Goal: Task Accomplishment & Management: Complete application form

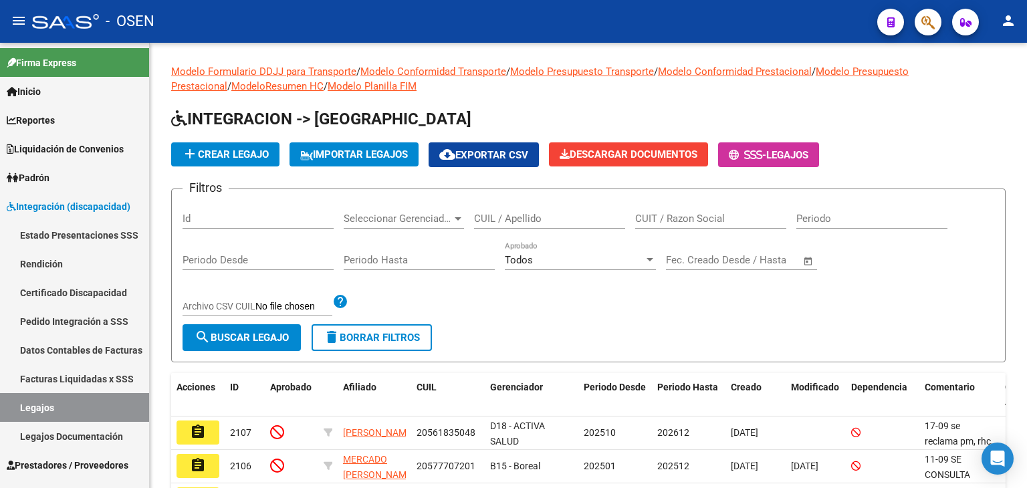
drag, startPoint x: 692, startPoint y: 20, endPoint x: 706, endPoint y: 16, distance: 14.6
click at [692, 20] on div "- OSEN" at bounding box center [449, 21] width 835 height 29
click at [936, 22] on button "button" at bounding box center [928, 22] width 27 height 27
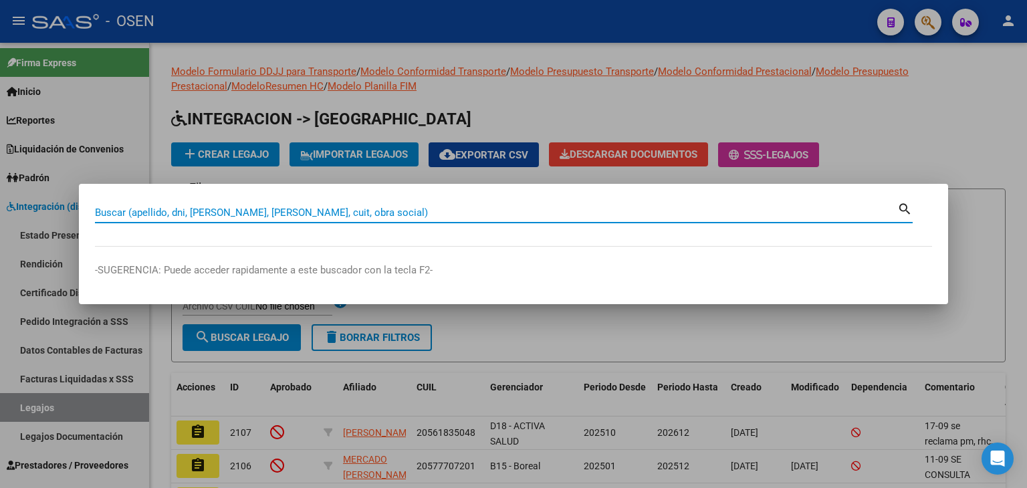
paste input "20330751089"
type input "20330751089"
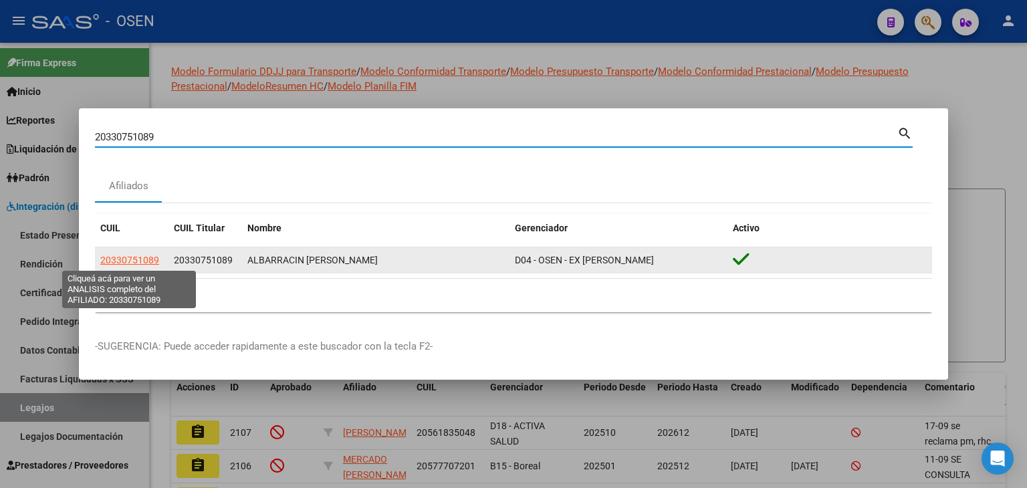
click at [118, 256] on span "20330751089" at bounding box center [129, 260] width 59 height 11
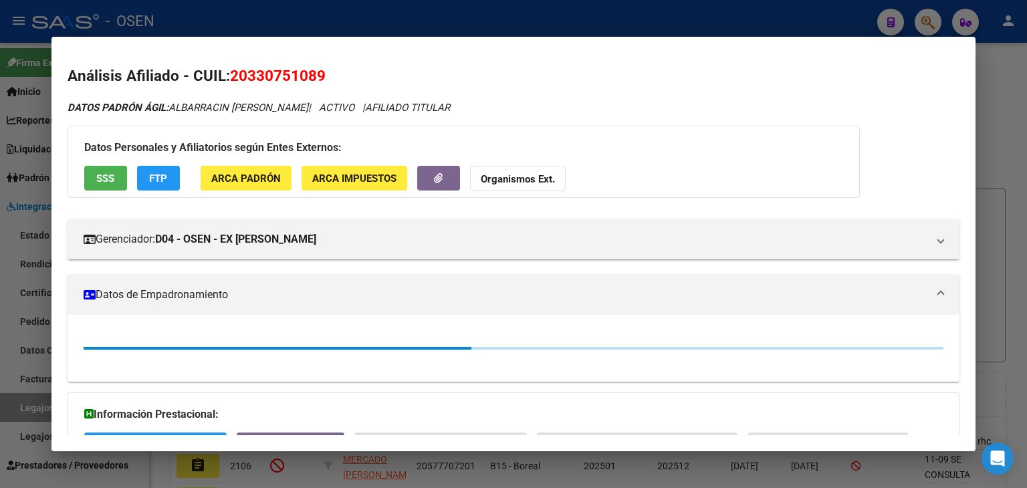
click at [450, 176] on button "button" at bounding box center [438, 178] width 43 height 25
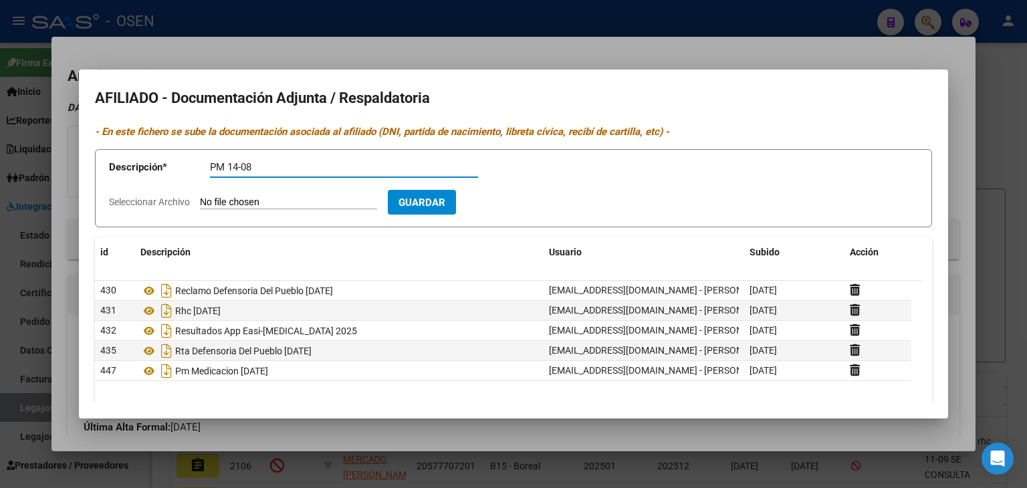
type input "PM 14-08"
click at [200, 197] on input "Seleccionar Archivo" at bounding box center [288, 203] width 177 height 13
type input "C:\fakepath\2992558 (1).pdf"
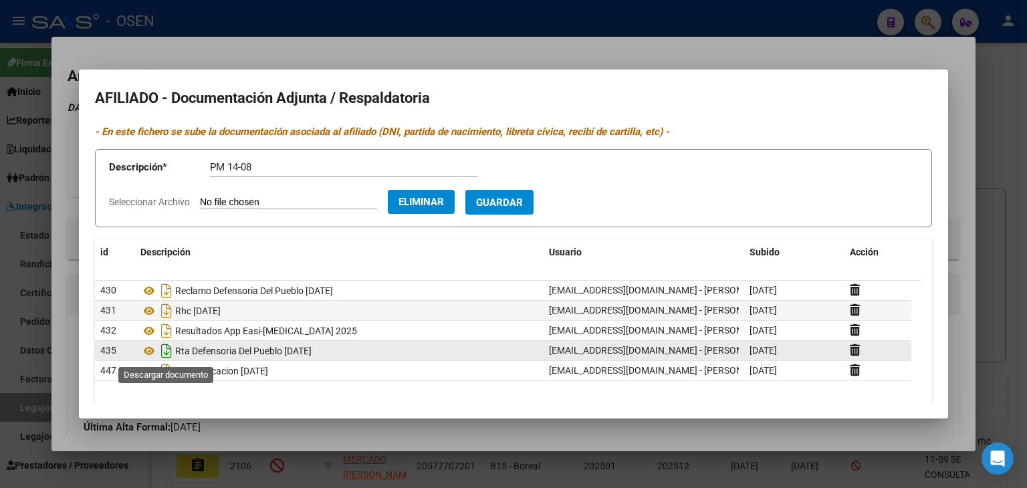
click at [162, 351] on icon "Descargar documento" at bounding box center [166, 350] width 17 height 21
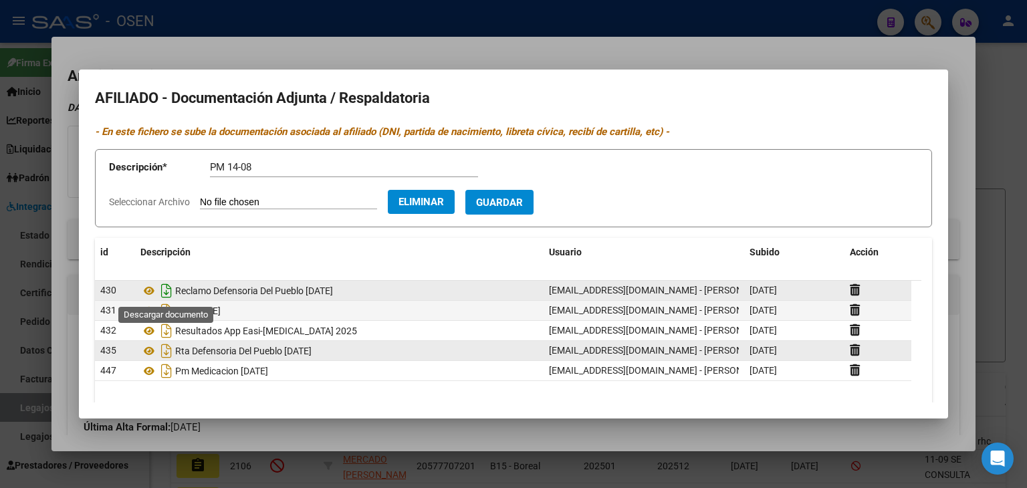
click at [163, 290] on icon "Descargar documento" at bounding box center [166, 290] width 17 height 21
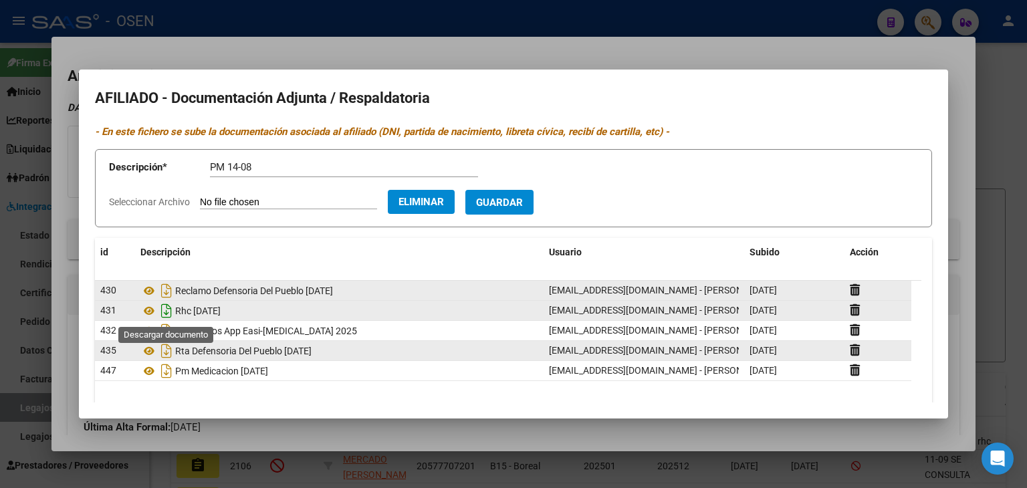
click at [164, 309] on icon "Descargar documento" at bounding box center [166, 310] width 17 height 21
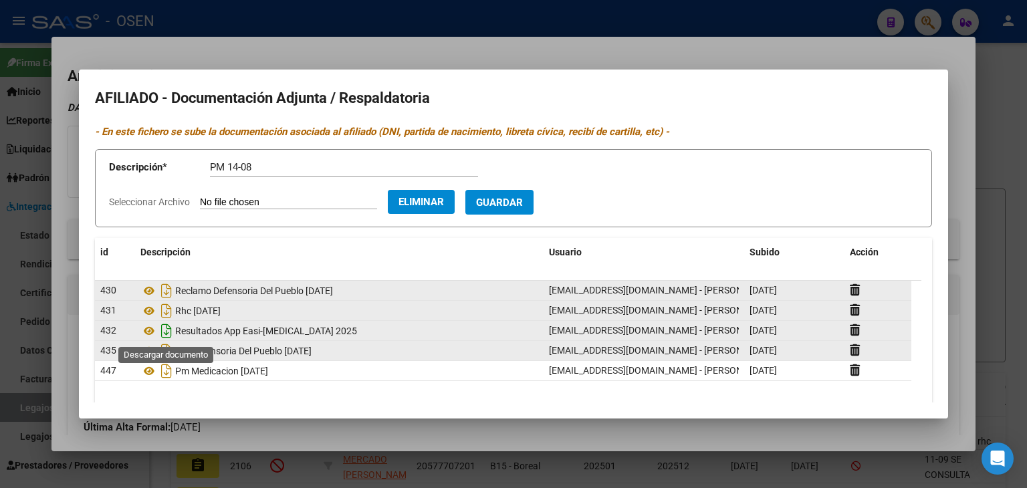
click at [165, 330] on icon "Descargar documento" at bounding box center [166, 330] width 17 height 21
click at [286, 48] on div at bounding box center [513, 244] width 1027 height 488
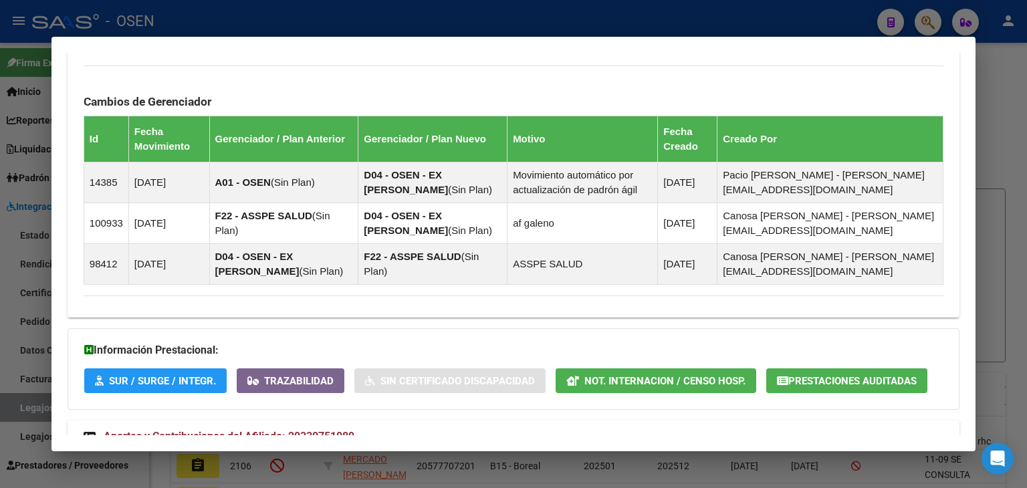
scroll to position [795, 0]
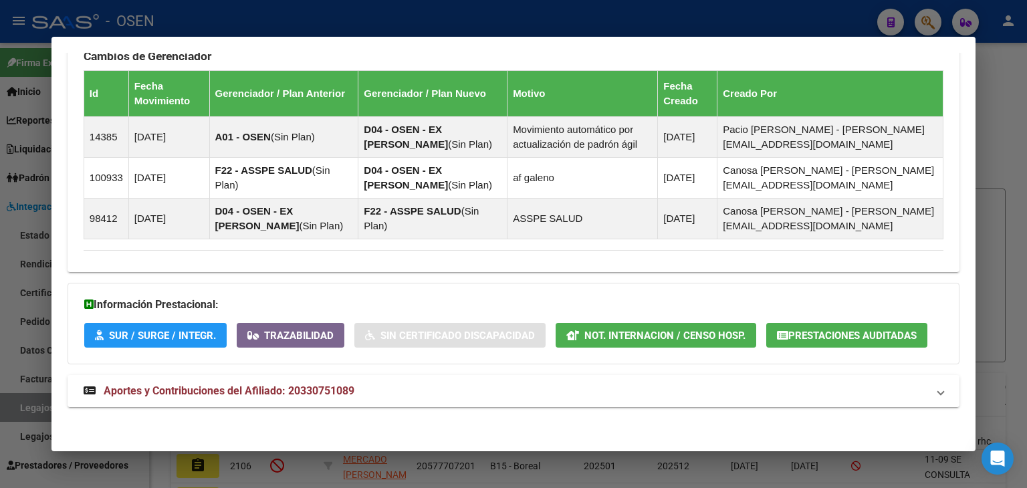
click at [170, 393] on span "Aportes y Contribuciones del Afiliado: 20330751089" at bounding box center [229, 391] width 251 height 13
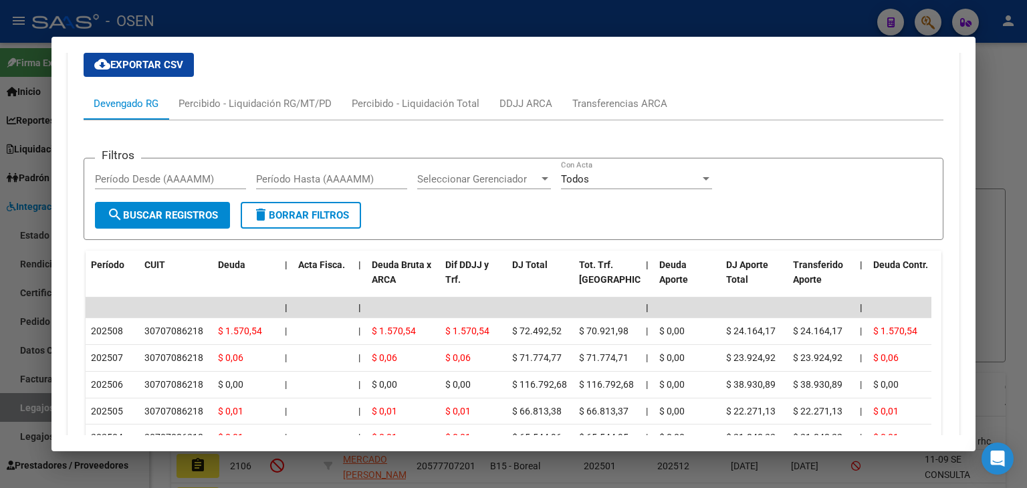
scroll to position [1330, 0]
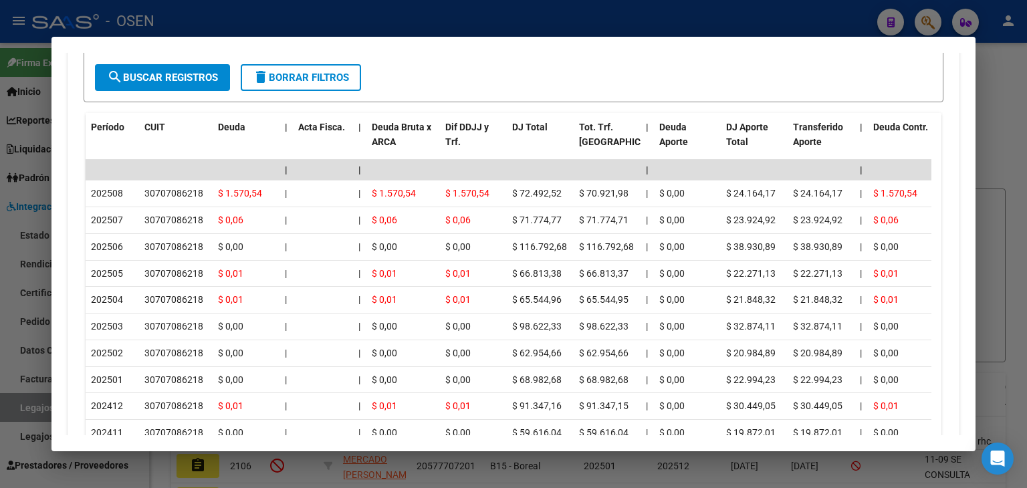
click at [432, 9] on div at bounding box center [513, 244] width 1027 height 488
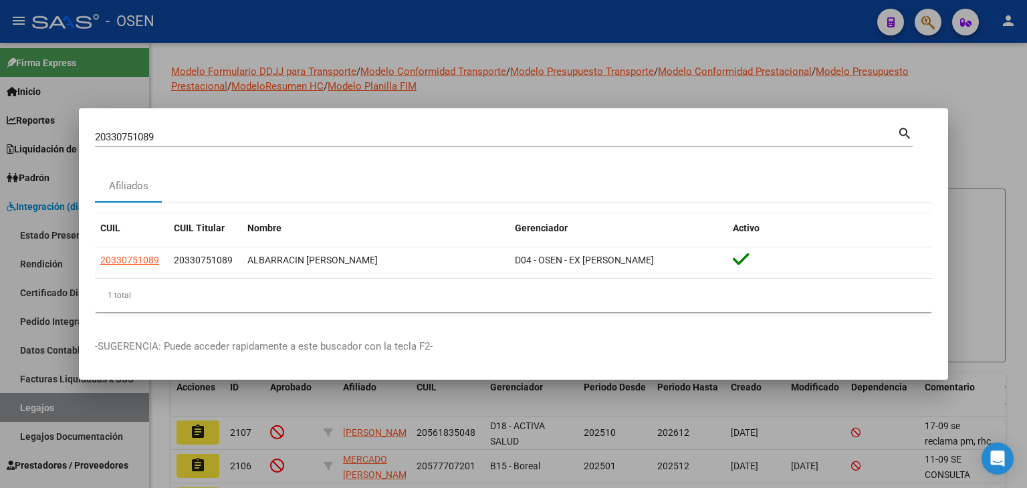
drag, startPoint x: 146, startPoint y: 133, endPoint x: 78, endPoint y: 135, distance: 68.3
click at [84, 136] on mat-dialog-content "20330751089 Buscar (apellido, dni, cuil, nro traspaso, cuit, obra social) searc…" at bounding box center [514, 223] width 870 height 199
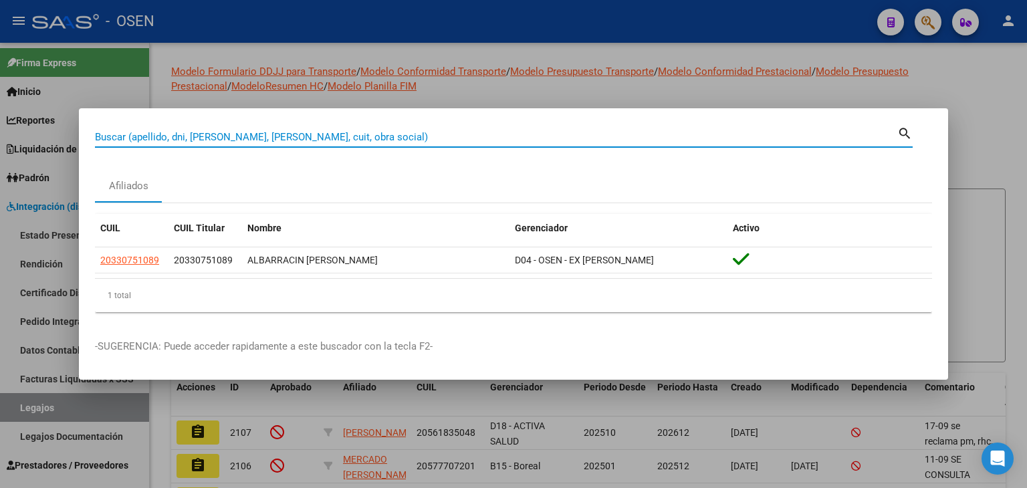
paste input "23183731459"
type input "23183731459"
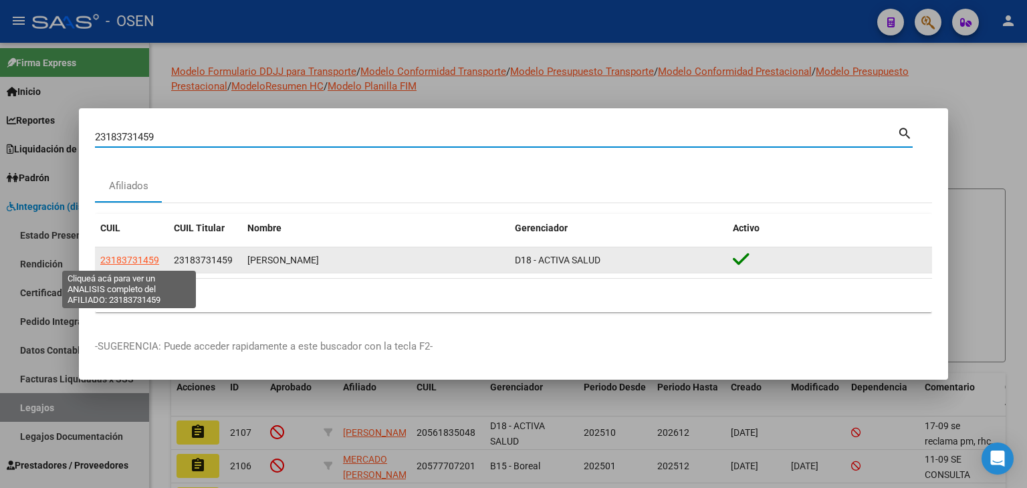
click at [114, 262] on span "23183731459" at bounding box center [129, 260] width 59 height 11
type textarea "23183731459"
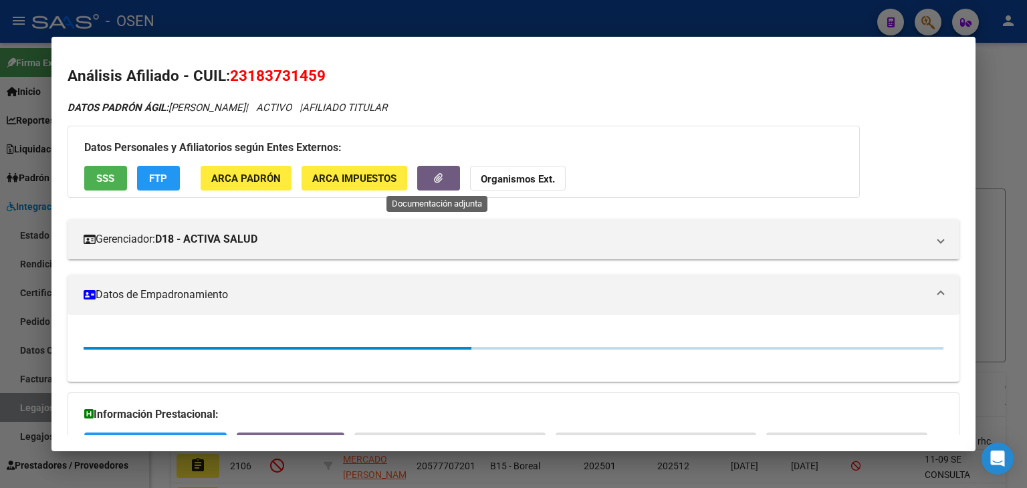
click at [439, 175] on icon "button" at bounding box center [438, 178] width 9 height 10
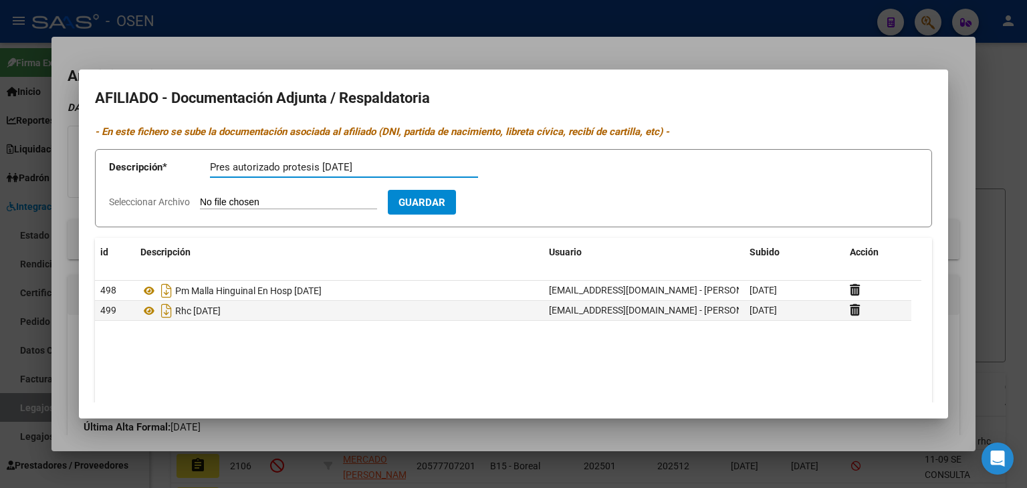
type input "Pres autorizado protesis [DATE]"
click at [200, 197] on input "Seleccionar Archivo" at bounding box center [288, 203] width 177 height 13
type input "C:\fakepath\CC MEDICAL [PERSON_NAME] (1).pdf"
click at [523, 209] on span "Guardar" at bounding box center [499, 203] width 47 height 12
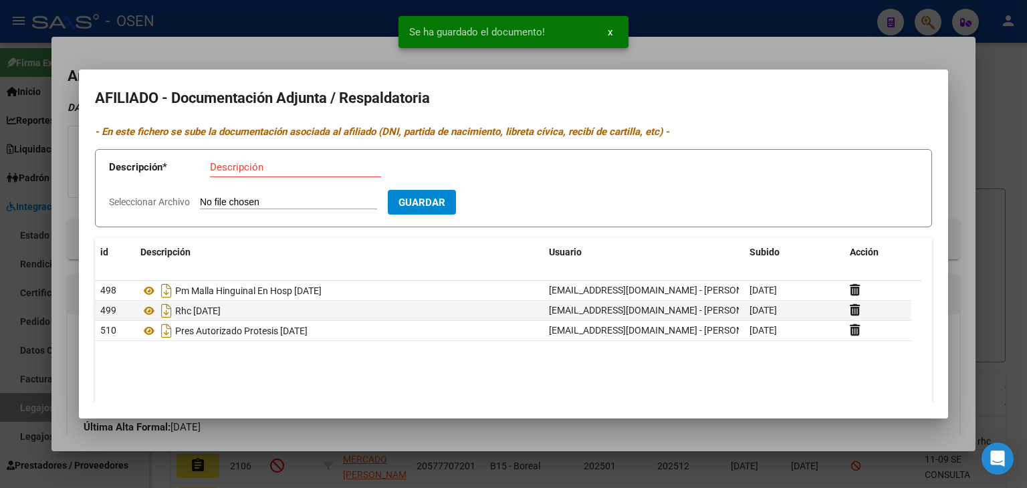
click at [688, 25] on div at bounding box center [513, 244] width 1027 height 488
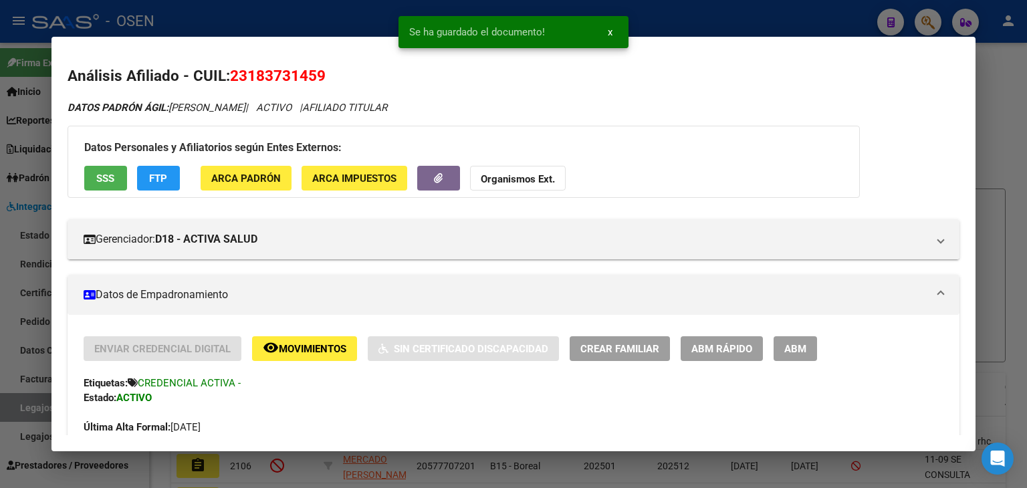
click at [691, 14] on div at bounding box center [513, 244] width 1027 height 488
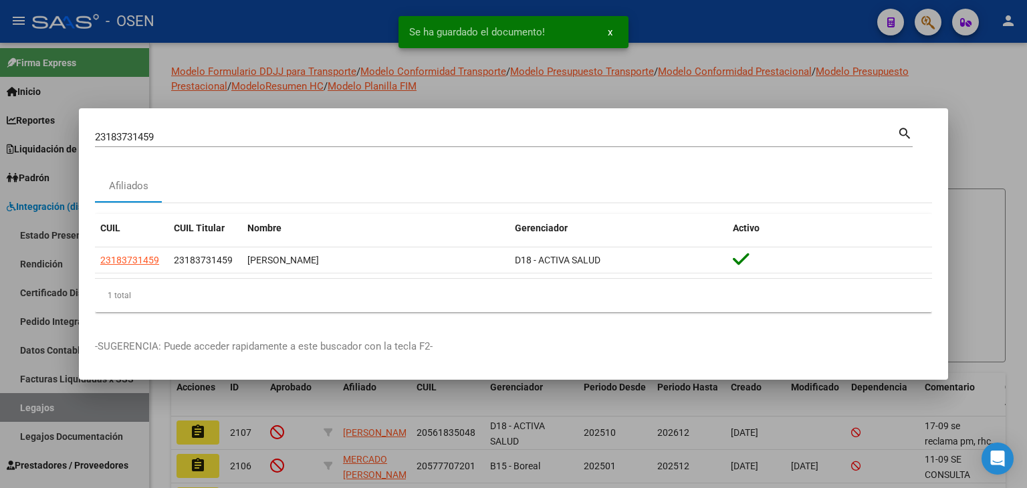
click at [691, 14] on div at bounding box center [513, 244] width 1027 height 488
